Goal: Task Accomplishment & Management: Complete application form

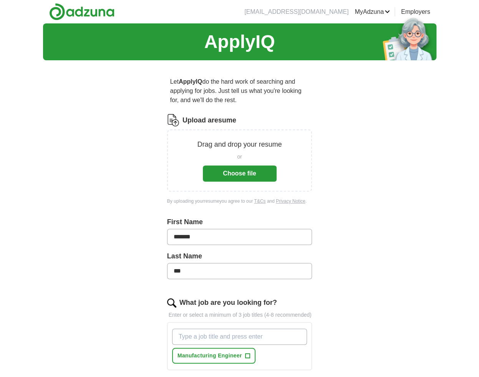
click at [241, 177] on button "Choose file" at bounding box center [240, 174] width 74 height 16
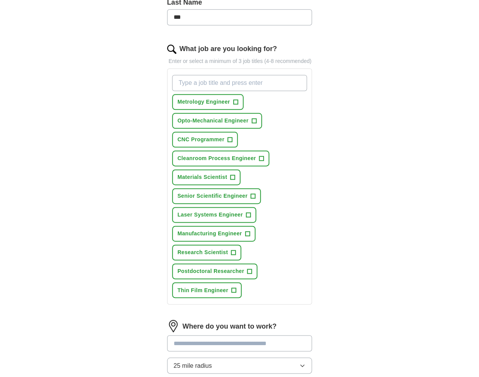
scroll to position [234, 0]
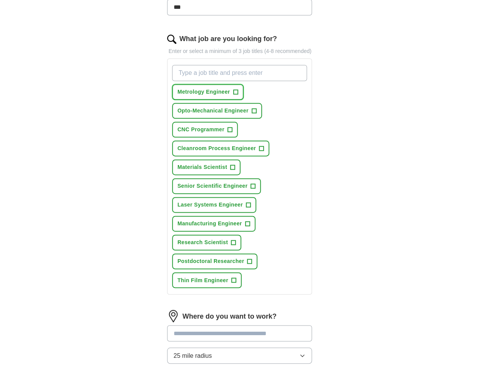
click at [234, 91] on span "+" at bounding box center [235, 92] width 5 height 6
click at [252, 110] on span "+" at bounding box center [254, 111] width 5 height 6
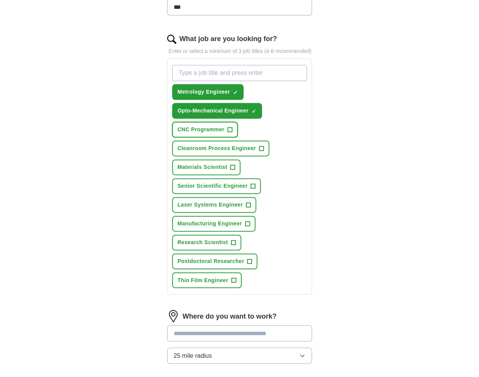
drag, startPoint x: 231, startPoint y: 128, endPoint x: 256, endPoint y: 146, distance: 31.3
click at [256, 146] on div "Metrology Engineer ✓ × Opto-Mechanical Engineer ✓ × CNC Programmer + Cleanroom …" at bounding box center [240, 176] width 138 height 229
click at [256, 146] on button "Cleanroom Process Engineer +" at bounding box center [220, 149] width 97 height 16
click at [232, 127] on span "+" at bounding box center [230, 130] width 5 height 6
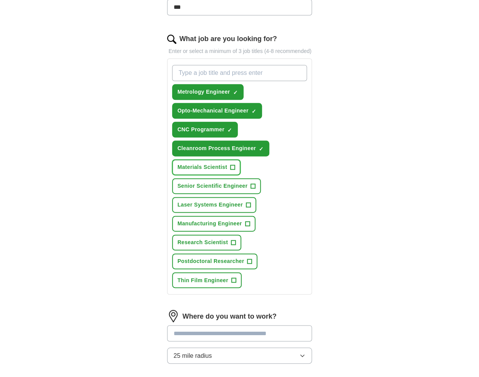
click at [232, 166] on span "+" at bounding box center [232, 167] width 5 height 6
click at [252, 189] on span "+" at bounding box center [253, 186] width 5 height 6
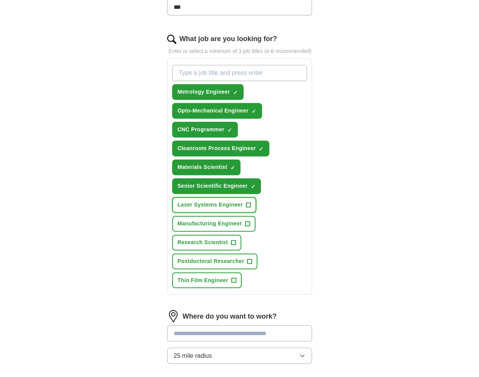
click at [249, 204] on span "+" at bounding box center [248, 205] width 5 height 6
click at [249, 226] on span "+" at bounding box center [247, 224] width 5 height 6
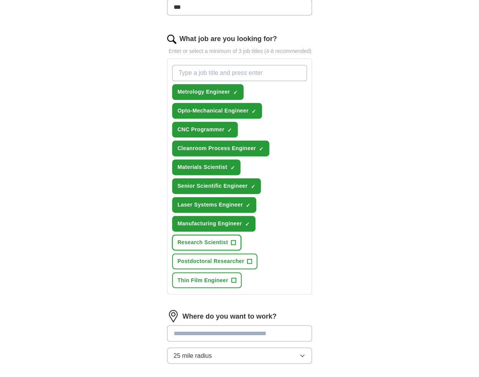
click at [233, 241] on span "+" at bounding box center [233, 243] width 5 height 6
click at [235, 279] on span "+" at bounding box center [234, 280] width 5 height 6
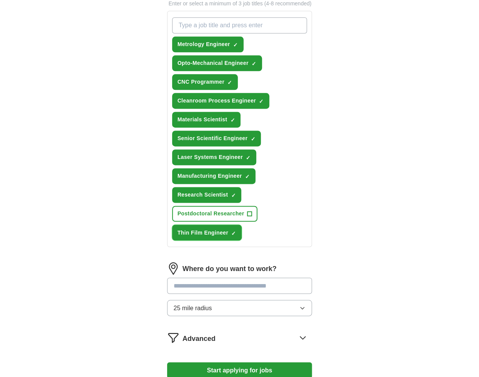
scroll to position [318, 0]
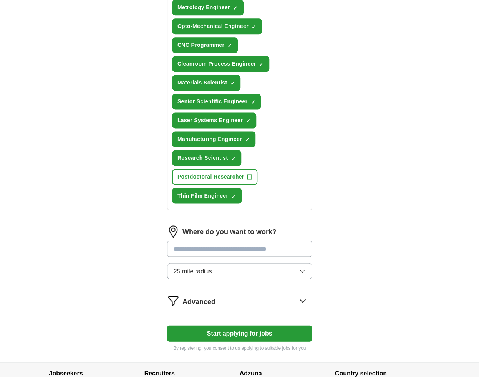
click at [300, 270] on icon "button" at bounding box center [302, 271] width 6 height 6
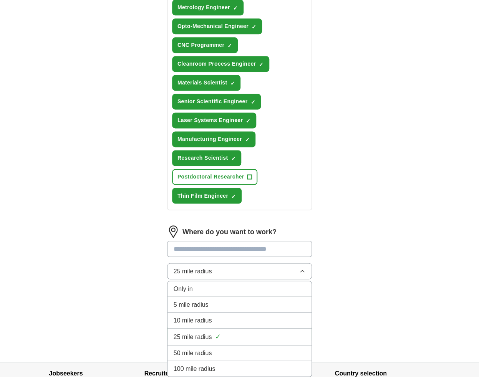
click at [237, 351] on div "50 mile radius" at bounding box center [240, 352] width 132 height 9
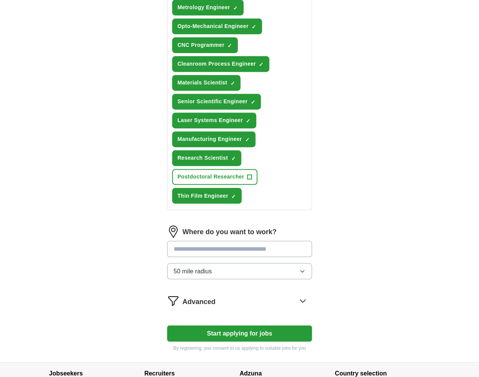
click at [247, 250] on input at bounding box center [239, 249] width 145 height 16
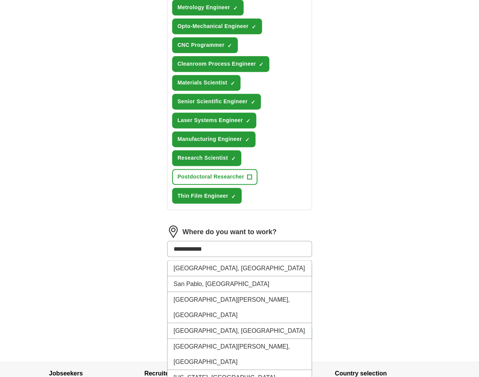
type input "**********"
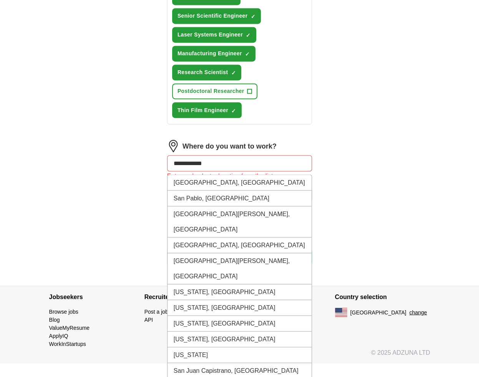
scroll to position [408, 0]
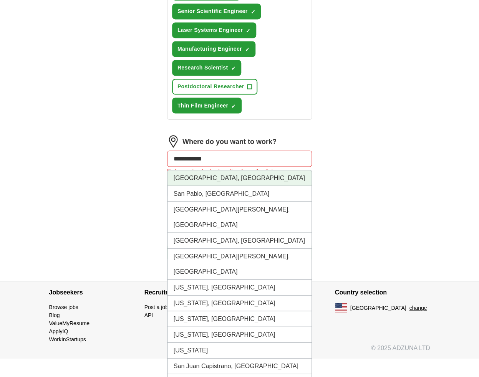
click at [222, 167] on div "**********" at bounding box center [239, 159] width 145 height 16
click at [204, 177] on li "[GEOGRAPHIC_DATA], [GEOGRAPHIC_DATA]" at bounding box center [239, 178] width 144 height 16
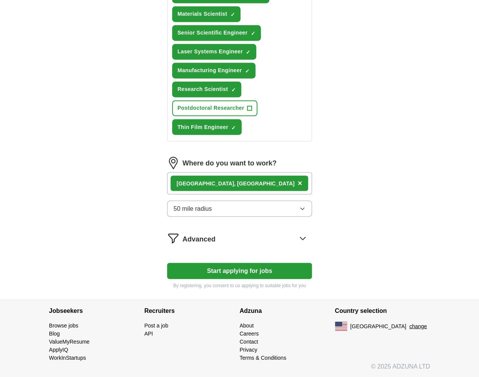
scroll to position [386, 0]
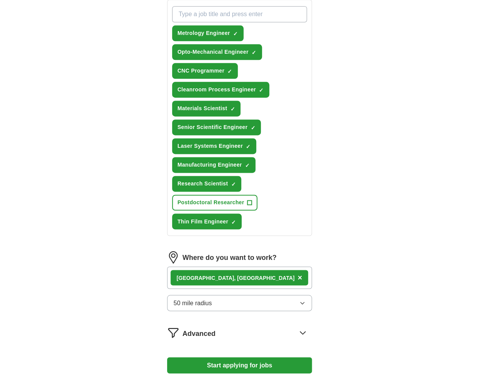
scroll to position [312, 0]
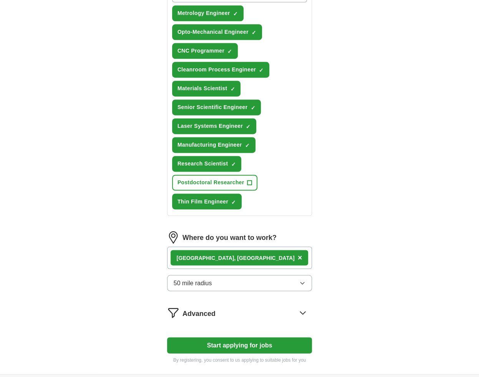
click at [305, 283] on icon "button" at bounding box center [302, 283] width 6 height 6
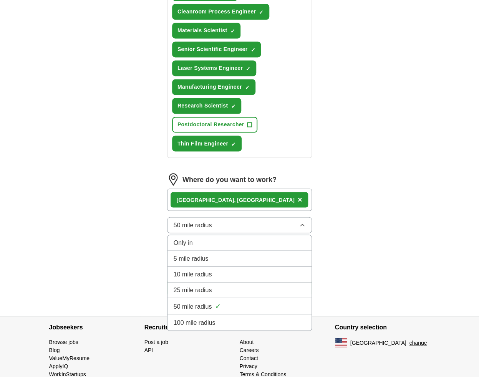
scroll to position [371, 0]
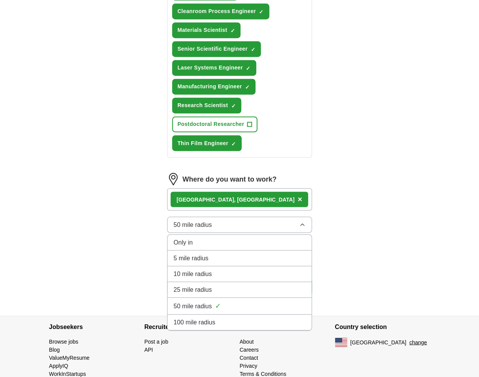
click at [181, 224] on span "50 mile radius" at bounding box center [193, 224] width 38 height 9
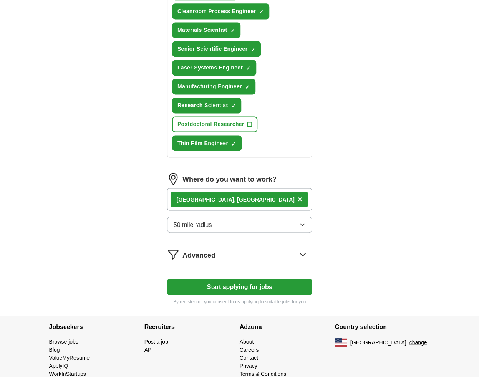
click at [178, 223] on span "50 mile radius" at bounding box center [193, 224] width 38 height 9
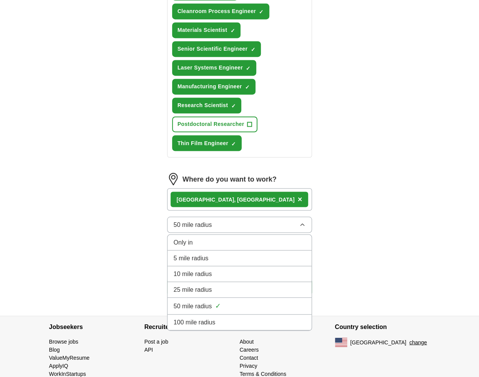
click at [209, 242] on div "Only in" at bounding box center [240, 242] width 132 height 9
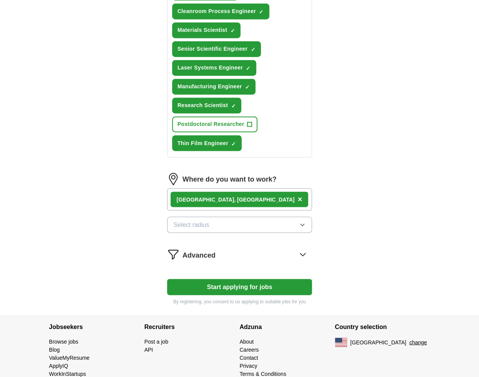
click at [215, 221] on button "Select radius" at bounding box center [239, 225] width 145 height 16
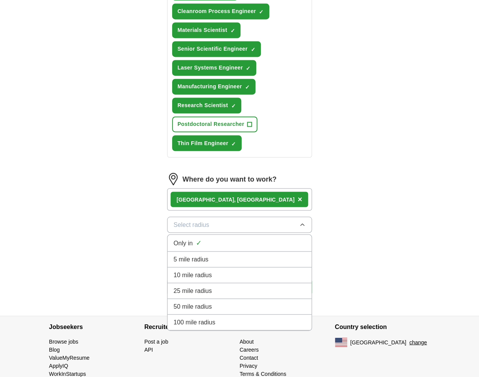
click at [209, 320] on span "100 mile radius" at bounding box center [195, 322] width 42 height 9
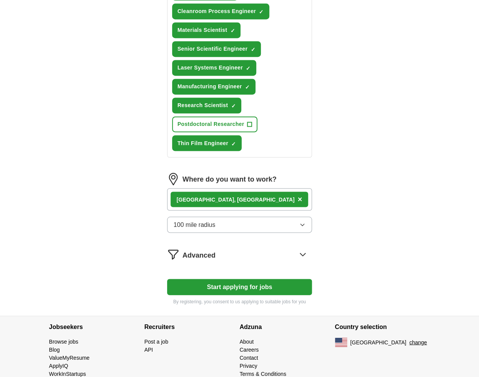
click at [272, 288] on button "Start applying for jobs" at bounding box center [239, 287] width 145 height 16
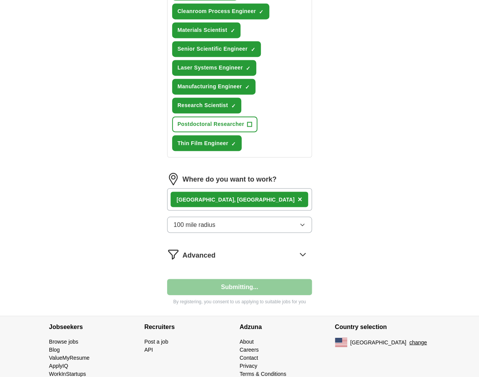
select select "**"
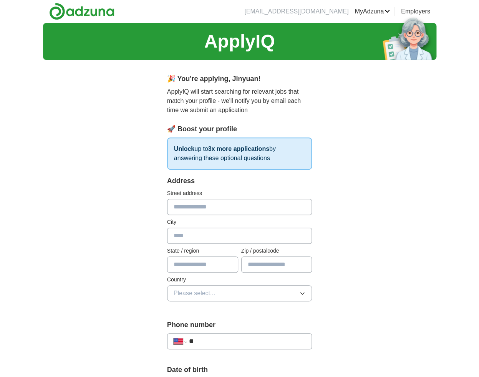
scroll to position [0, 0]
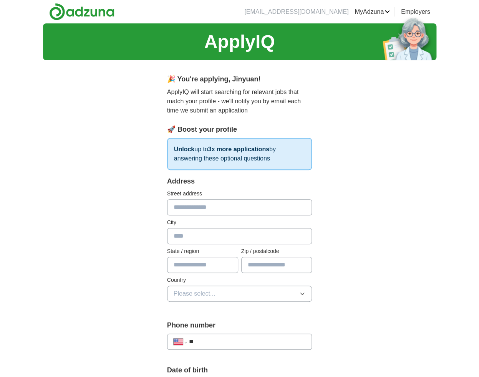
click at [242, 207] on input "text" at bounding box center [239, 207] width 145 height 16
type input "**********"
type input "*********"
type input "**********"
type input "*****"
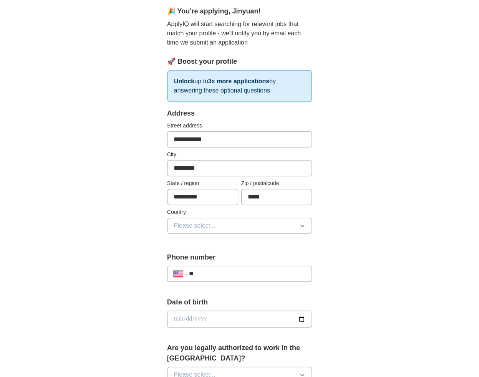
scroll to position [69, 0]
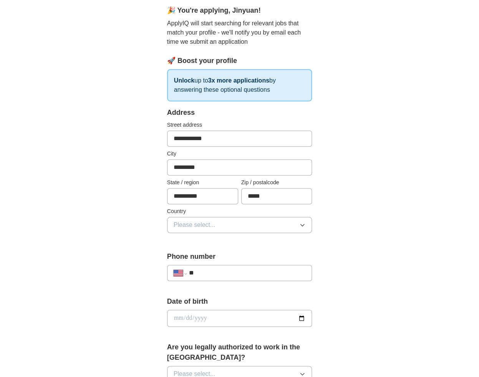
click at [304, 224] on icon "button" at bounding box center [302, 225] width 6 height 6
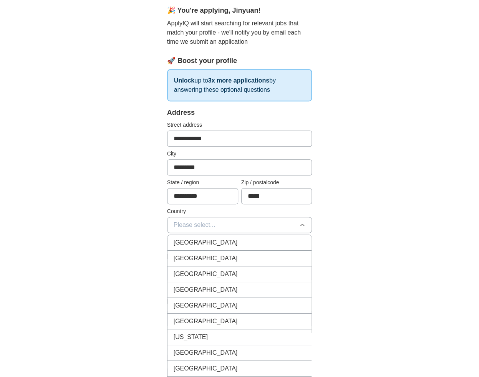
click at [262, 256] on div "[GEOGRAPHIC_DATA]" at bounding box center [240, 258] width 132 height 9
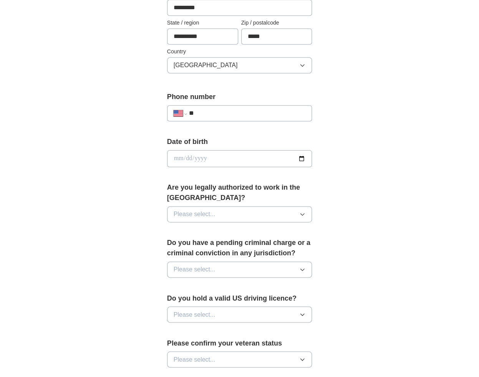
scroll to position [245, 0]
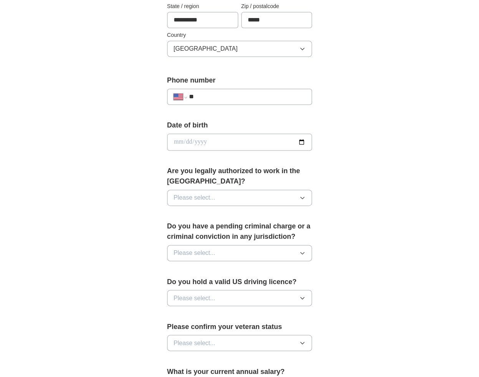
click at [253, 197] on button "Please select..." at bounding box center [239, 198] width 145 height 16
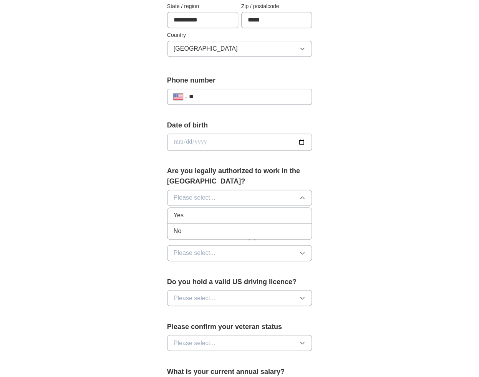
click at [222, 214] on div "Yes" at bounding box center [240, 215] width 132 height 9
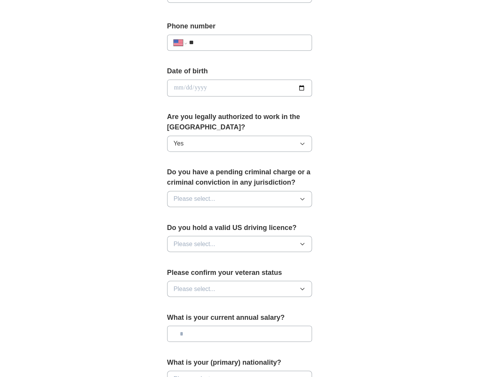
scroll to position [303, 0]
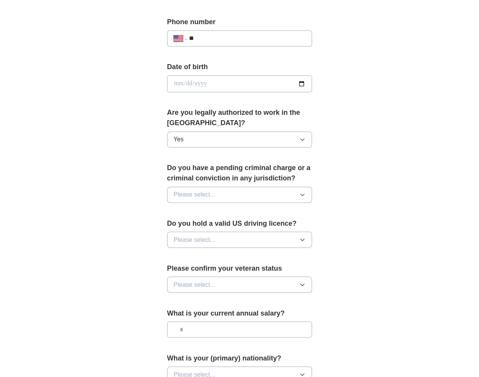
click at [294, 192] on button "Please select..." at bounding box center [239, 195] width 145 height 16
click at [253, 228] on div "No" at bounding box center [240, 228] width 132 height 9
click at [253, 228] on label "Do you hold a valid US driving licence?" at bounding box center [239, 223] width 145 height 10
click at [298, 244] on button "Please select..." at bounding box center [239, 240] width 145 height 16
click at [274, 252] on li "Yes" at bounding box center [239, 258] width 144 height 16
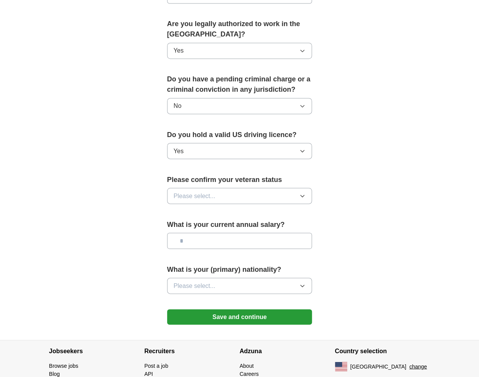
scroll to position [403, 0]
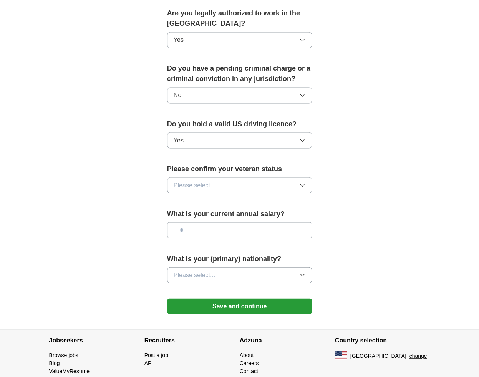
click at [300, 184] on icon "button" at bounding box center [302, 185] width 6 height 6
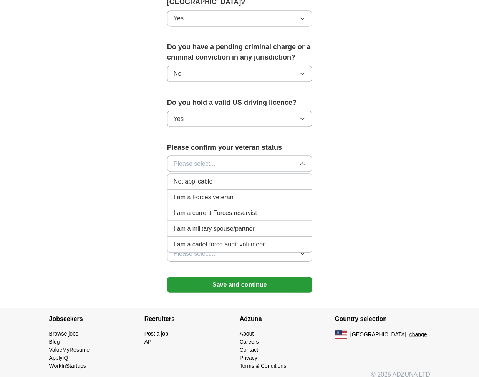
scroll to position [432, 0]
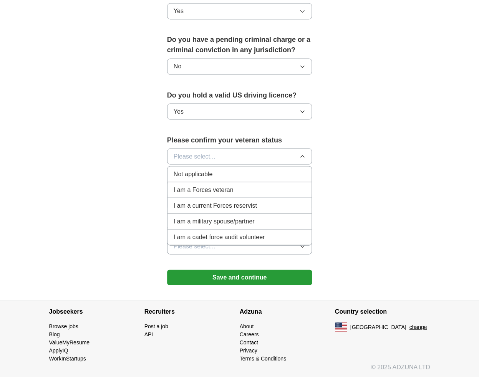
click at [245, 172] on div "Not applicable" at bounding box center [240, 173] width 132 height 9
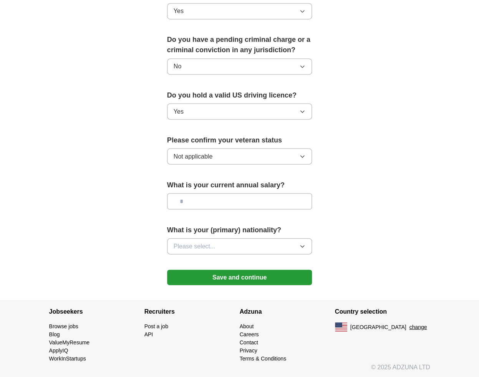
click at [282, 202] on input "text" at bounding box center [239, 201] width 145 height 16
type input "********"
click at [309, 245] on button "Please select..." at bounding box center [239, 246] width 145 height 16
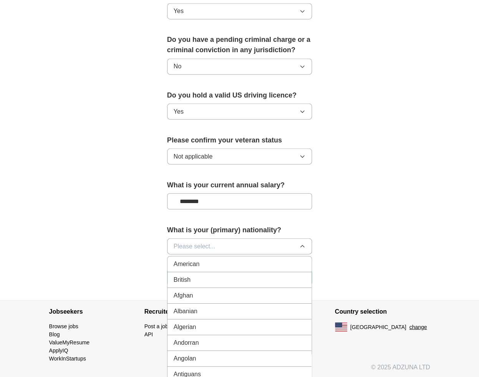
click at [295, 259] on div "American" at bounding box center [240, 263] width 132 height 9
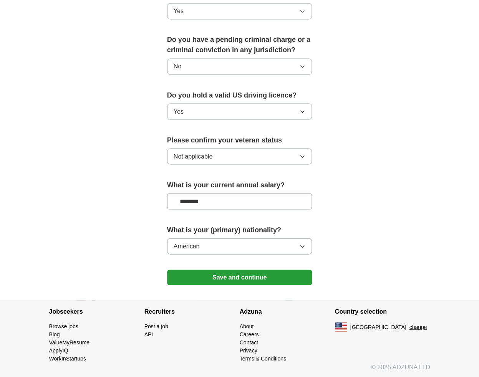
click at [286, 276] on button "Save and continue" at bounding box center [239, 277] width 145 height 15
